Goal: Download file/media

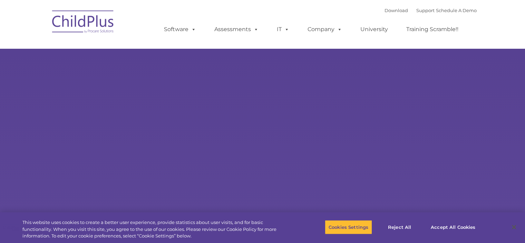
select select "MEDIUM"
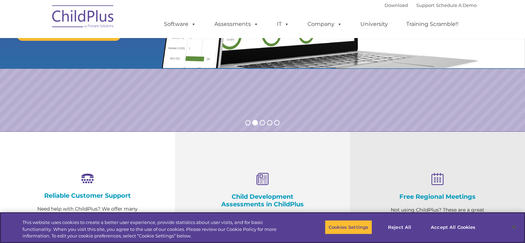
scroll to position [139, 0]
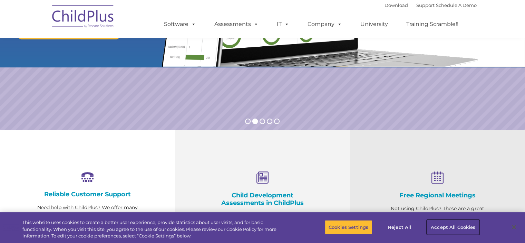
click at [458, 227] on button "Accept All Cookies" at bounding box center [453, 226] width 52 height 14
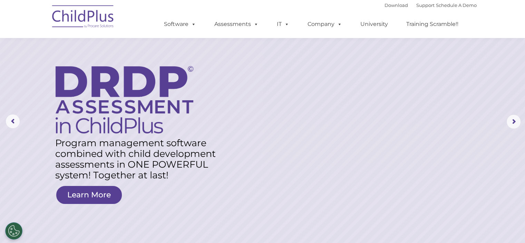
scroll to position [0, 0]
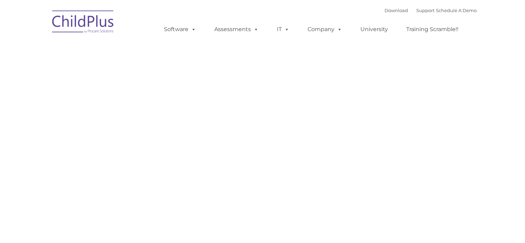
type input ""
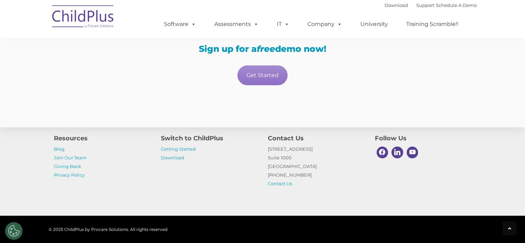
scroll to position [1274, 0]
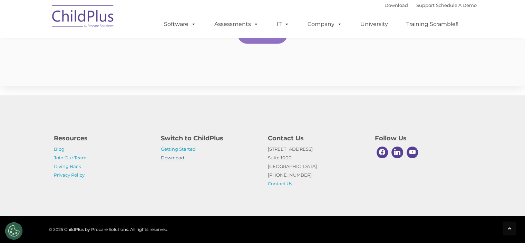
click at [177, 157] on link "Download" at bounding box center [172, 158] width 23 height 6
